Goal: Task Accomplishment & Management: Manage account settings

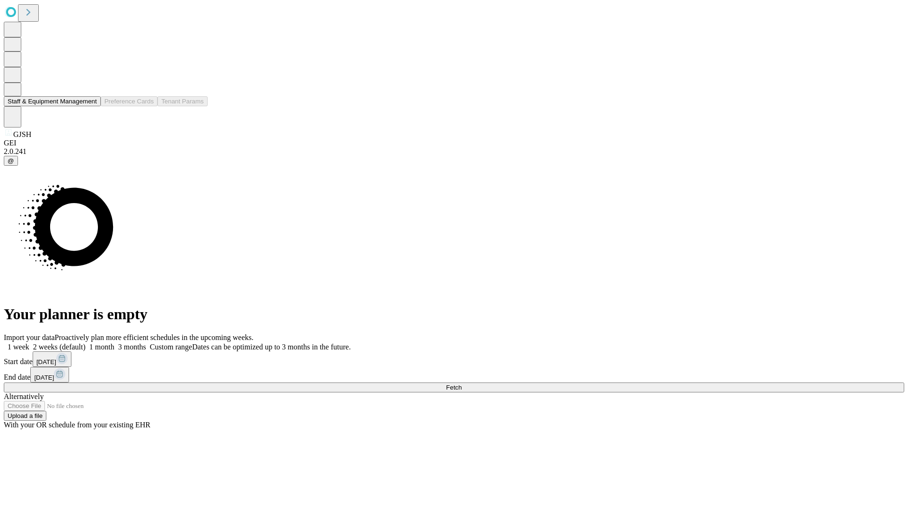
click at [90, 106] on button "Staff & Equipment Management" at bounding box center [52, 101] width 97 height 10
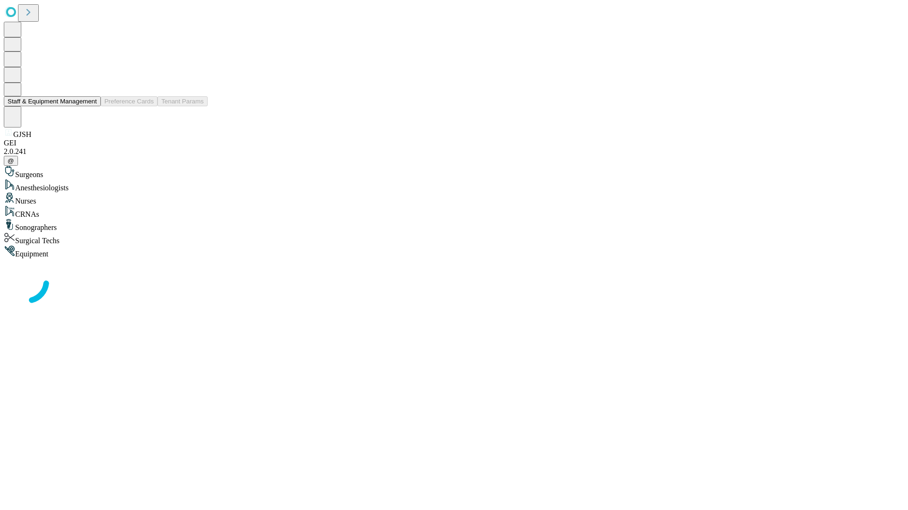
click at [90, 106] on button "Staff & Equipment Management" at bounding box center [52, 101] width 97 height 10
